Goal: Information Seeking & Learning: Learn about a topic

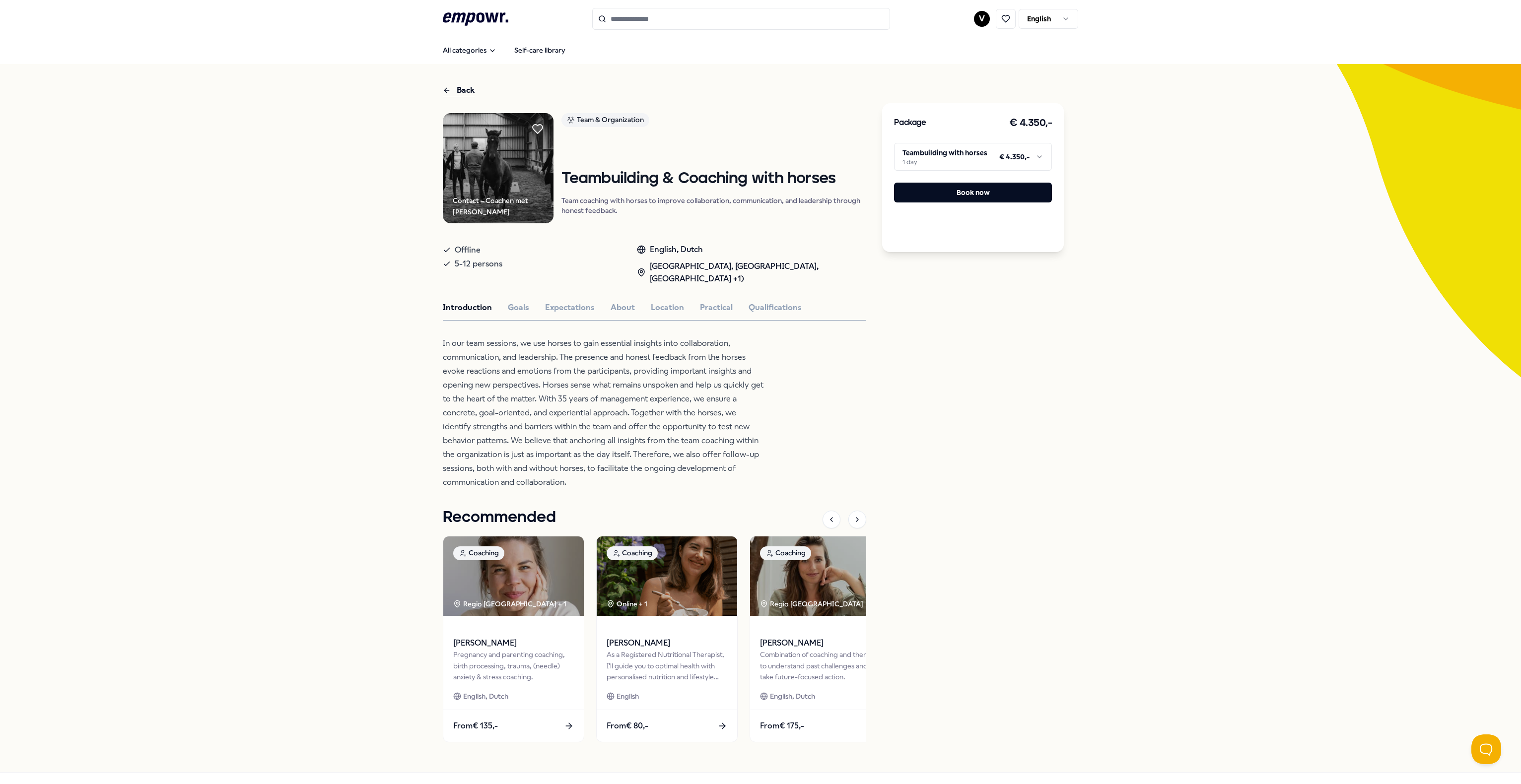
click at [944, 168] on html ".empowr-logo_svg__cls-1{fill:#03032f} V English All categories Self-care librar…" at bounding box center [760, 392] width 1521 height 784
click at [370, 259] on html ".empowr-logo_svg__cls-1{fill:#03032f} V English All categories Self-care librar…" at bounding box center [760, 392] width 1521 height 784
click at [940, 435] on div "Package € 4.350,- Teambuilding with horses 1 day € 4.350,- Book now" at bounding box center [973, 418] width 182 height 668
click at [502, 313] on div "Introduction Goals Expectations About Location Practical Qualifications" at bounding box center [654, 308] width 423 height 13
click at [524, 311] on button "Goals" at bounding box center [518, 308] width 21 height 13
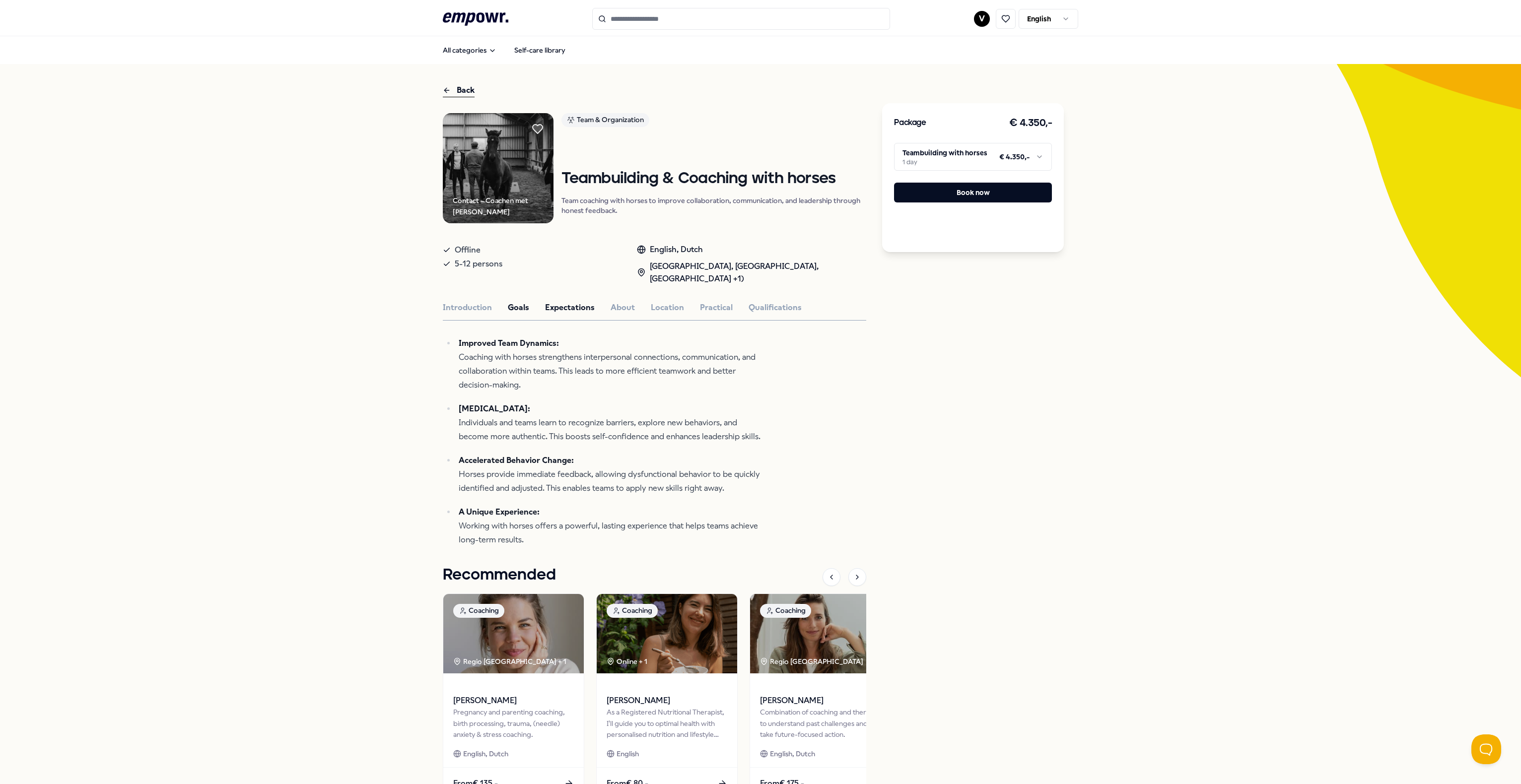
click at [545, 307] on button "Expectations" at bounding box center [570, 308] width 50 height 13
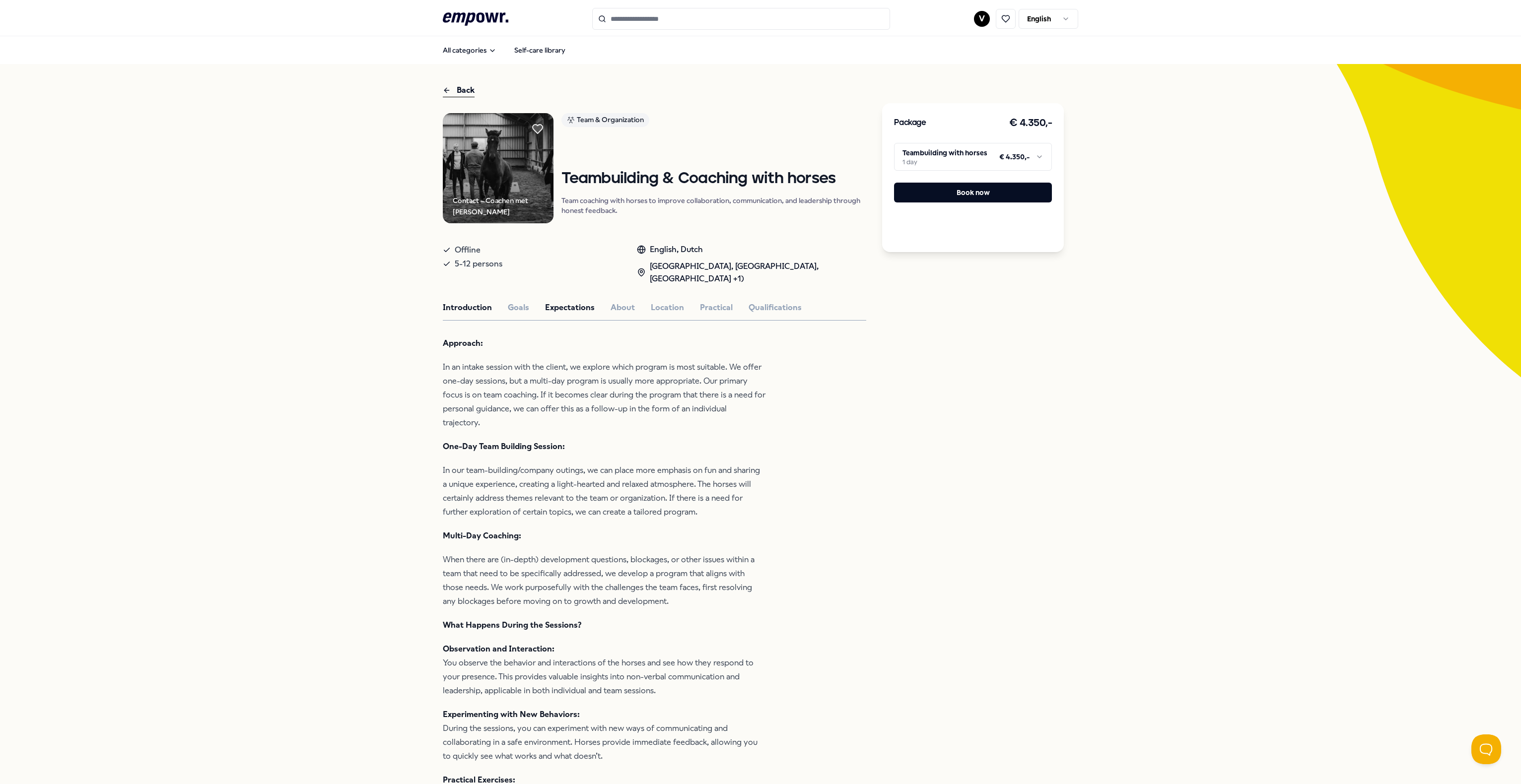
click at [466, 312] on button "Introduction" at bounding box center [467, 308] width 49 height 13
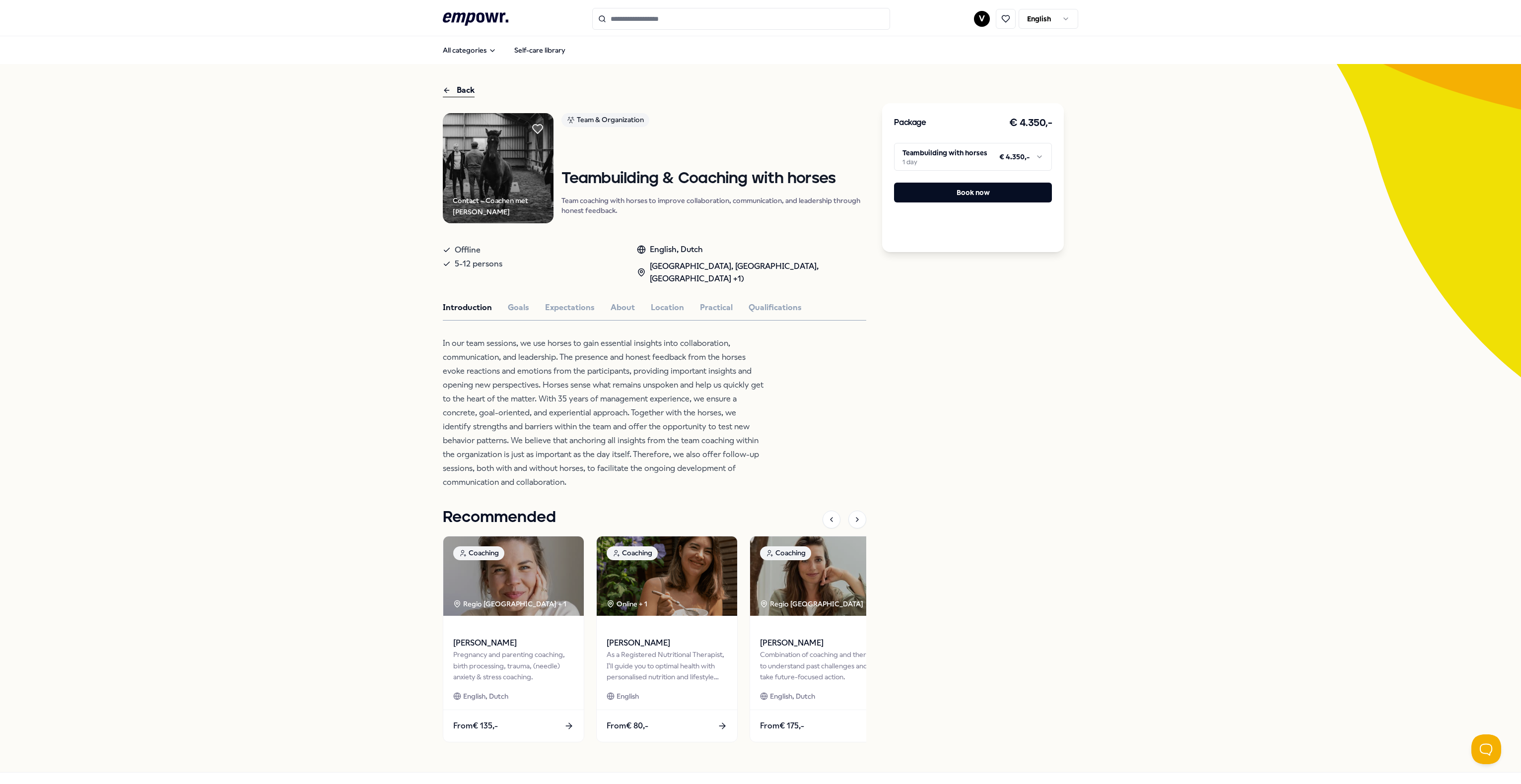
click at [728, 310] on div "Introduction Goals Expectations About Location Practical Qualifications" at bounding box center [654, 308] width 423 height 13
click at [757, 308] on button "Qualifications" at bounding box center [775, 308] width 53 height 13
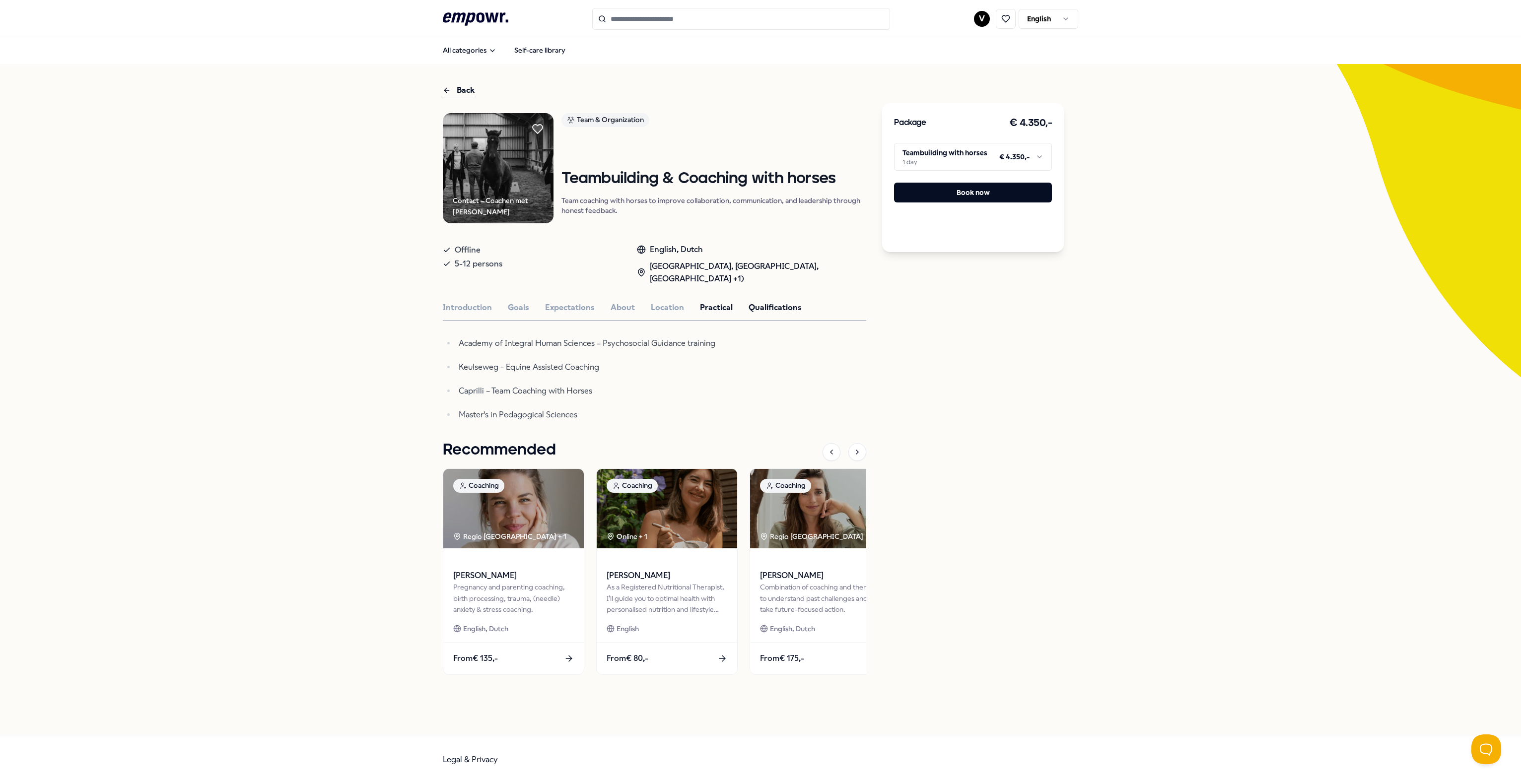
click at [711, 306] on button "Practical" at bounding box center [716, 308] width 32 height 13
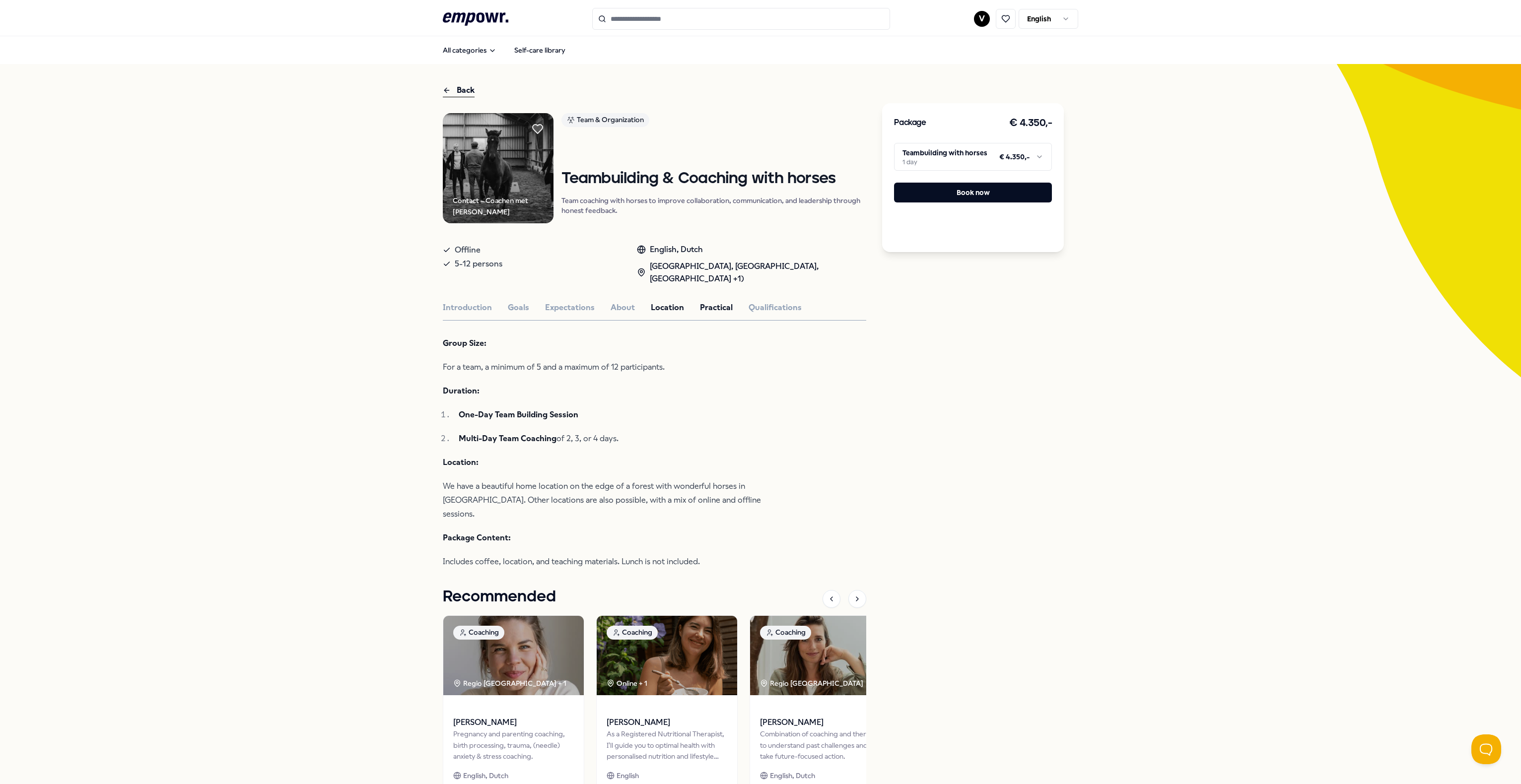
click at [673, 306] on button "Location" at bounding box center [667, 308] width 33 height 13
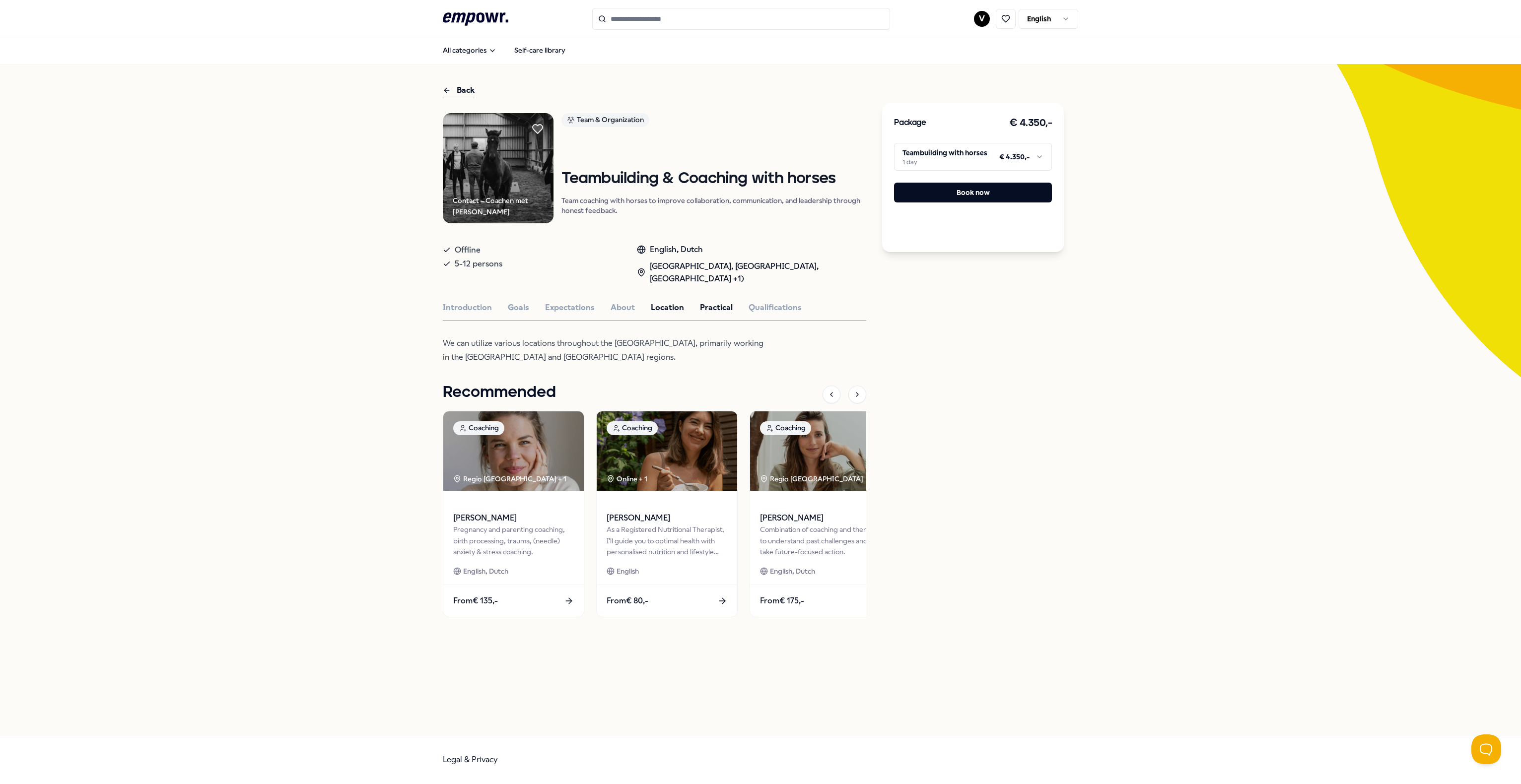
click at [717, 303] on button "Practical" at bounding box center [716, 308] width 32 height 13
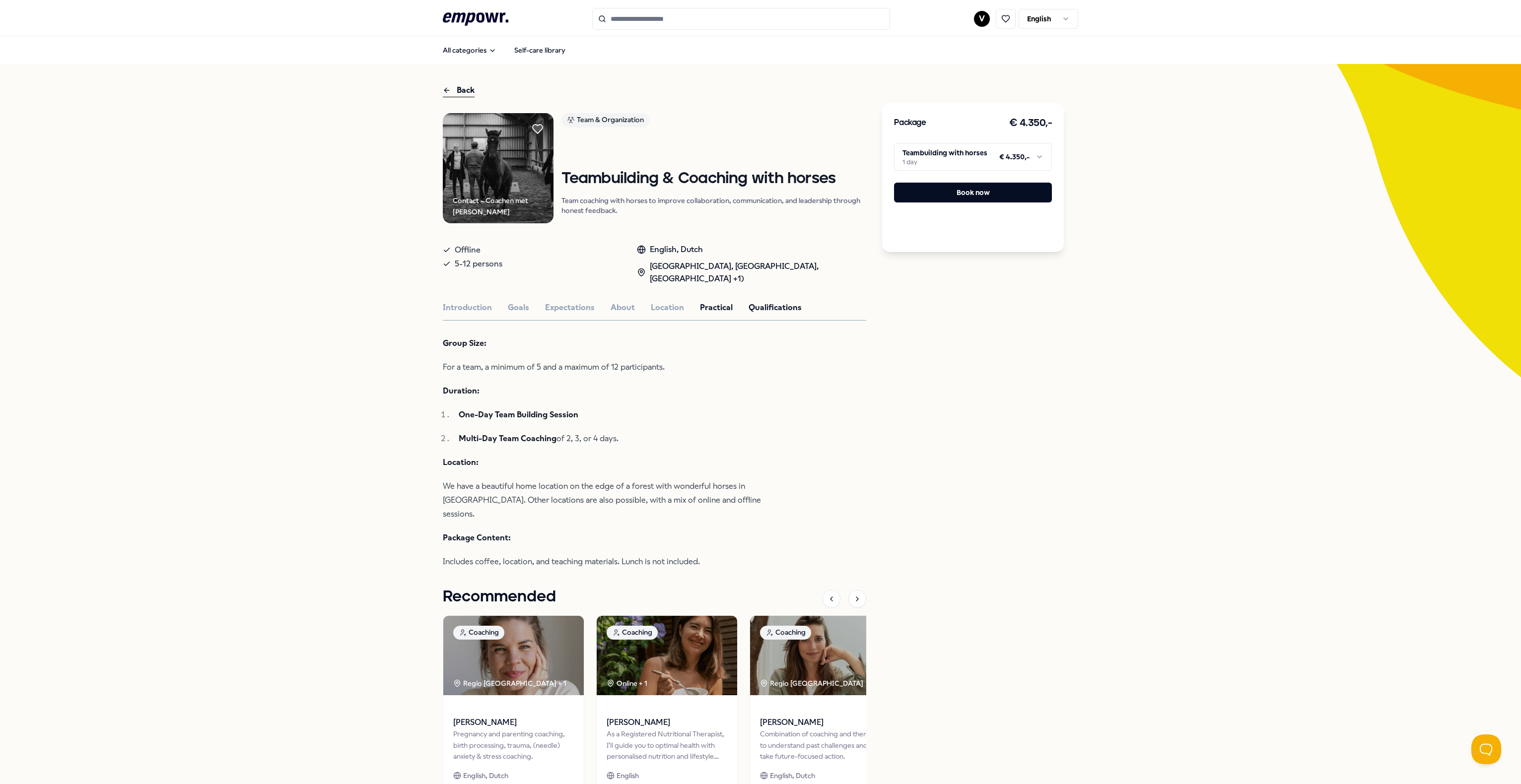
click at [749, 305] on button "Qualifications" at bounding box center [775, 308] width 53 height 13
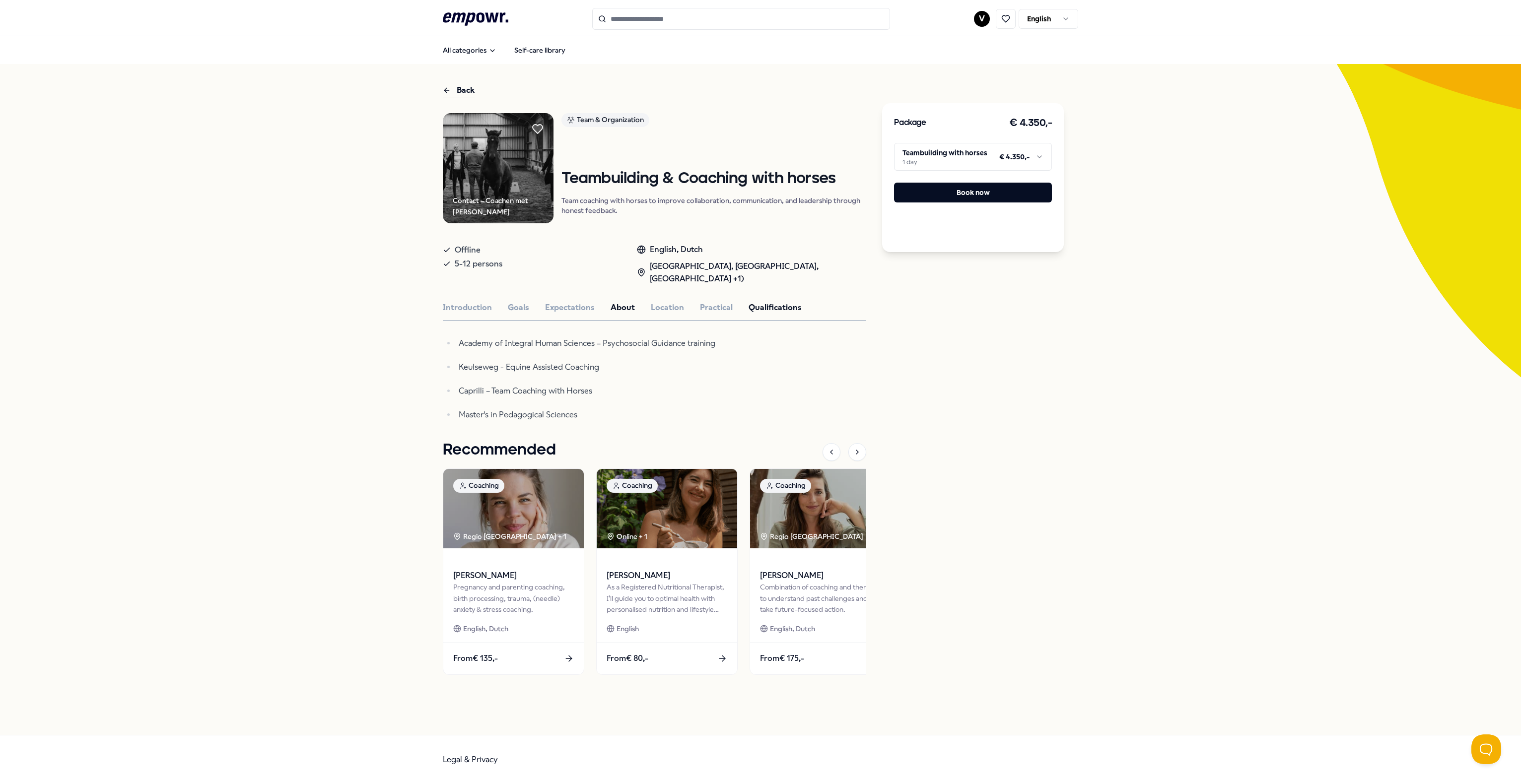
drag, startPoint x: 622, startPoint y: 305, endPoint x: 600, endPoint y: 300, distance: 22.6
click at [622, 305] on button "About" at bounding box center [622, 308] width 24 height 13
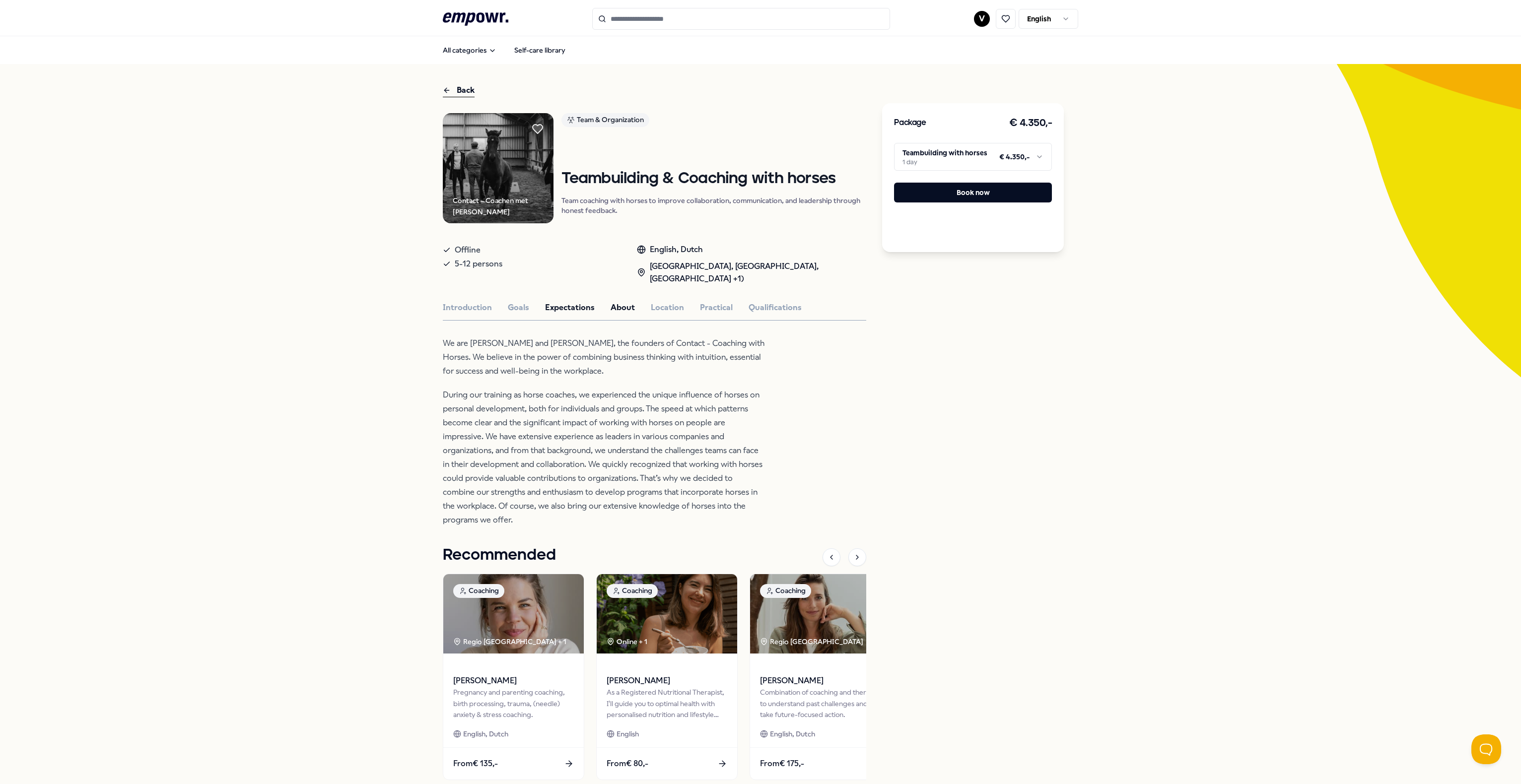
click at [570, 311] on button "Expectations" at bounding box center [570, 308] width 50 height 13
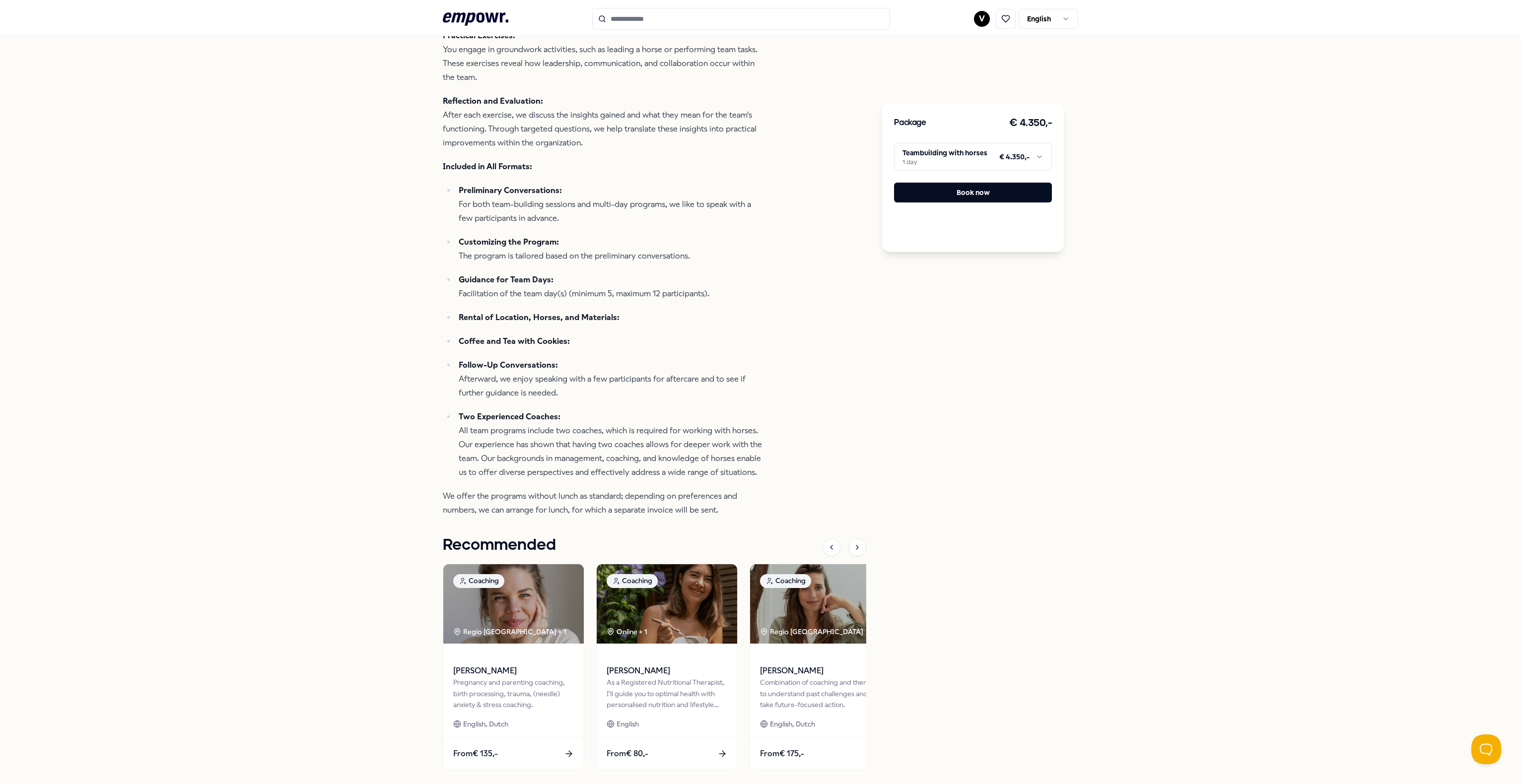
scroll to position [695, 0]
